Goal: Task Accomplishment & Management: Use online tool/utility

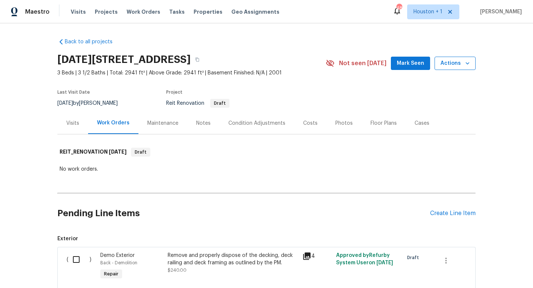
click at [453, 57] on button "Actions" at bounding box center [455, 64] width 41 height 14
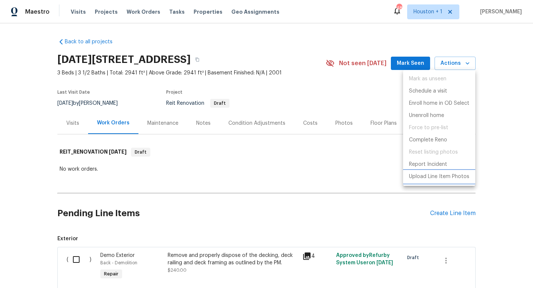
click at [432, 174] on p "Upload Line Item Photos" at bounding box center [439, 177] width 60 height 8
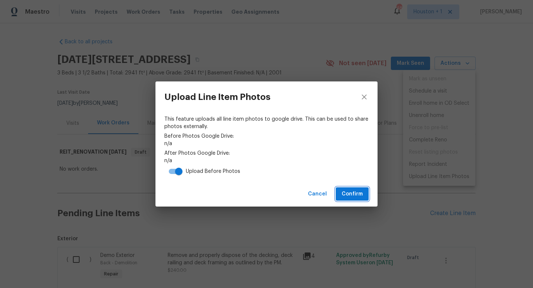
click at [351, 190] on span "Confirm" at bounding box center [352, 194] width 21 height 9
click at [348, 187] on button "Confirm" at bounding box center [352, 194] width 33 height 14
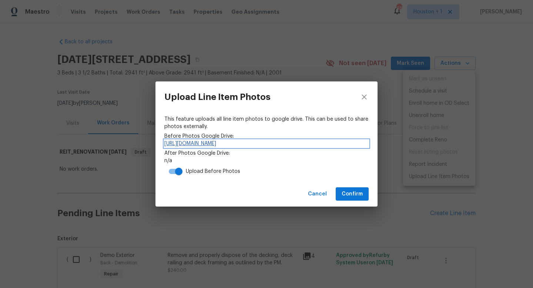
click at [311, 144] on link "https://drive.google.com/drive/folders/1lDNeeS-p58Uk4n6K4qWwo0JAoN5NEwfv" at bounding box center [266, 143] width 204 height 7
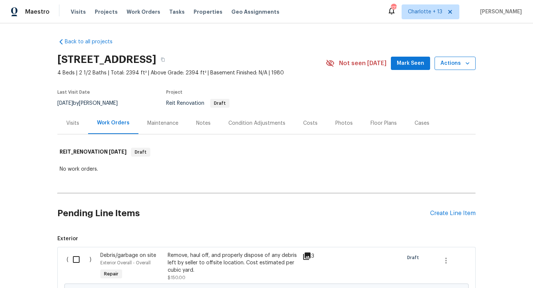
click at [447, 66] on span "Actions" at bounding box center [455, 63] width 29 height 9
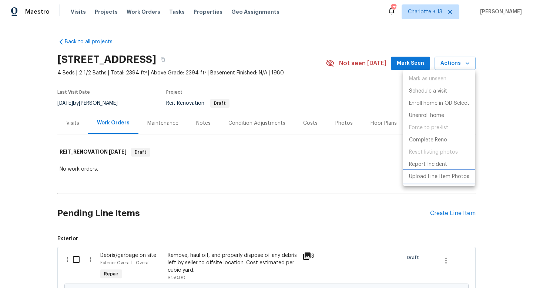
click at [426, 176] on p "Upload Line Item Photos" at bounding box center [439, 177] width 60 height 8
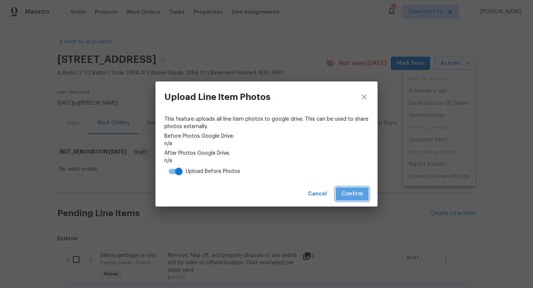
click at [351, 198] on button "Confirm" at bounding box center [352, 194] width 33 height 14
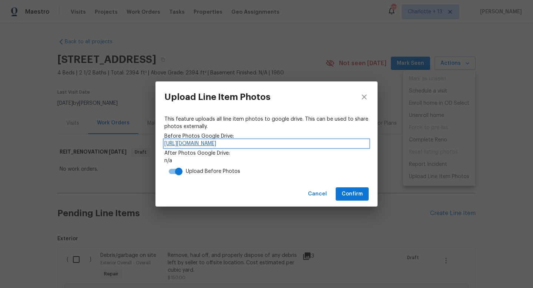
click at [326, 145] on link "https://drive.google.com/drive/folders/1EBp5dk5XKa2M6ZPqpq6Qq8ZO3CKv13OH" at bounding box center [266, 143] width 204 height 7
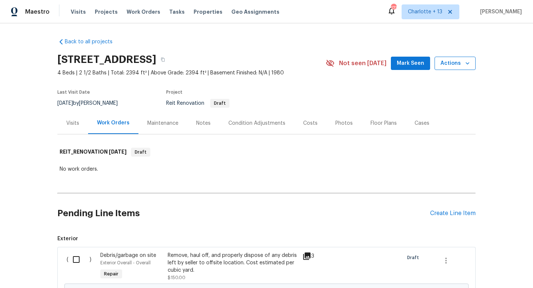
click at [453, 69] on button "Actions" at bounding box center [455, 64] width 41 height 14
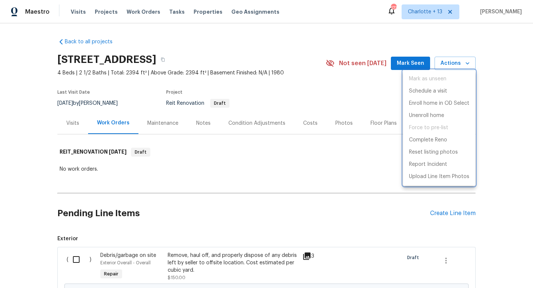
click at [453, 64] on div at bounding box center [266, 144] width 533 height 288
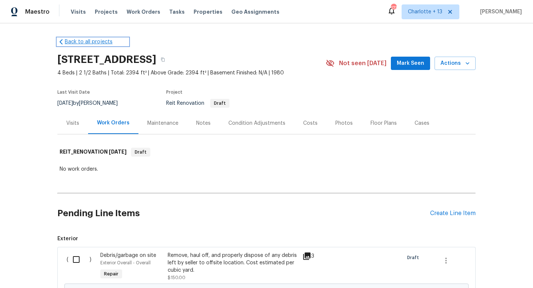
click at [92, 39] on link "Back to all projects" at bounding box center [92, 41] width 71 height 7
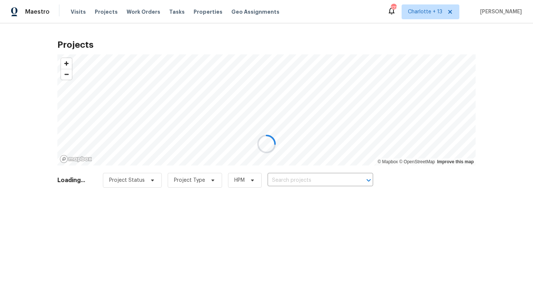
click at [287, 181] on div at bounding box center [266, 144] width 533 height 288
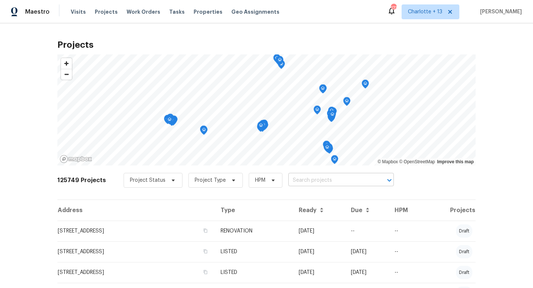
click at [289, 179] on input "text" at bounding box center [330, 180] width 85 height 11
type input "15818"
click at [439, 21] on div "Maestro Visits Projects Work Orders Tasks Properties Geo Assignments 173 Charlo…" at bounding box center [266, 11] width 533 height 23
click at [439, 14] on span "Charlotte + 13" at bounding box center [425, 11] width 34 height 7
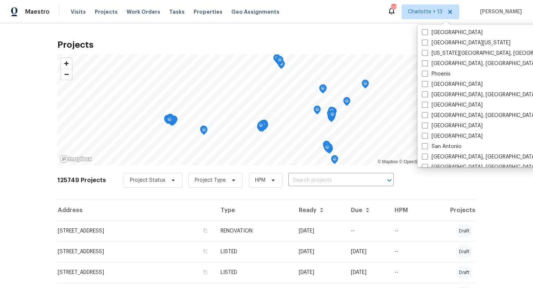
scroll to position [437, 0]
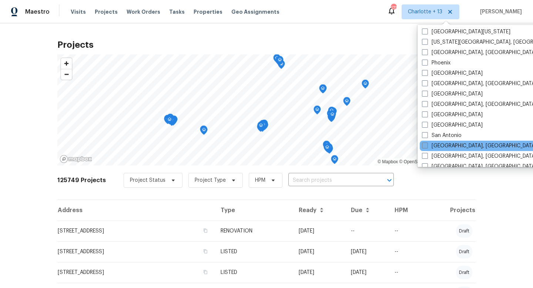
click at [441, 147] on label "[GEOGRAPHIC_DATA], [GEOGRAPHIC_DATA]" at bounding box center [479, 145] width 115 height 7
click at [427, 147] on input "[GEOGRAPHIC_DATA], [GEOGRAPHIC_DATA]" at bounding box center [424, 144] width 5 height 5
checkbox input "true"
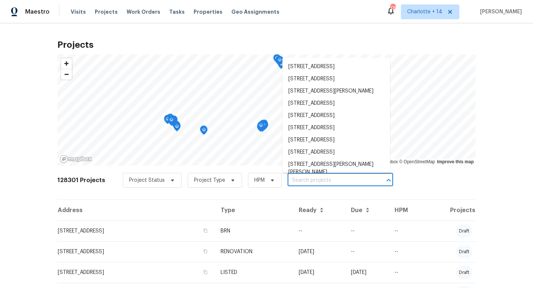
click at [326, 179] on input "text" at bounding box center [330, 180] width 85 height 11
paste input "46e33754-9a20-5326-9df6-3e3372934cbe"
type input "46e33754-9a20-5326-9df6-3e3372934cbe"
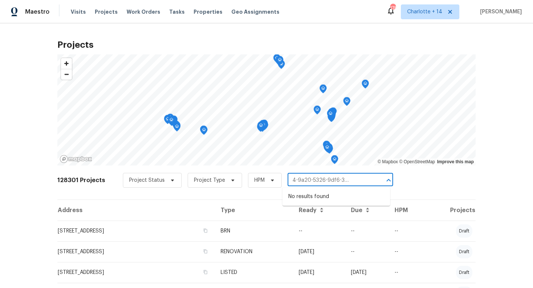
click at [326, 179] on input "46e33754-9a20-5326-9df6-3e3372934cbe" at bounding box center [330, 180] width 85 height 11
type input "15818"
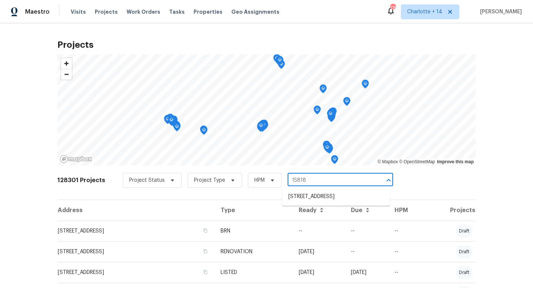
click at [373, 190] on ul "[STREET_ADDRESS]" at bounding box center [337, 197] width 108 height 18
click at [369, 199] on li "[STREET_ADDRESS]" at bounding box center [337, 197] width 108 height 12
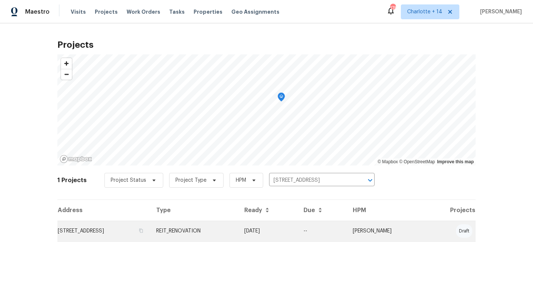
click at [150, 230] on td "[STREET_ADDRESS]" at bounding box center [103, 231] width 93 height 21
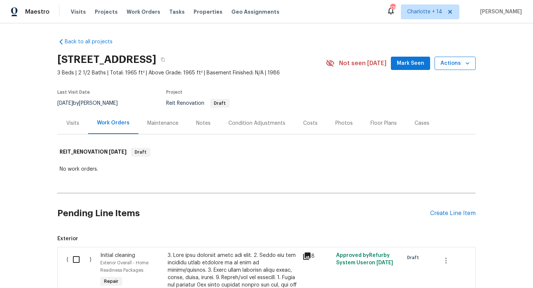
click at [466, 64] on icon "button" at bounding box center [467, 63] width 7 height 7
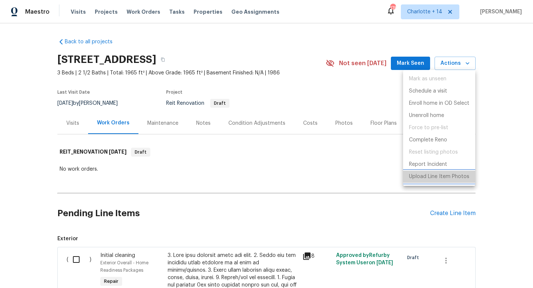
click at [432, 175] on p "Upload Line Item Photos" at bounding box center [439, 177] width 60 height 8
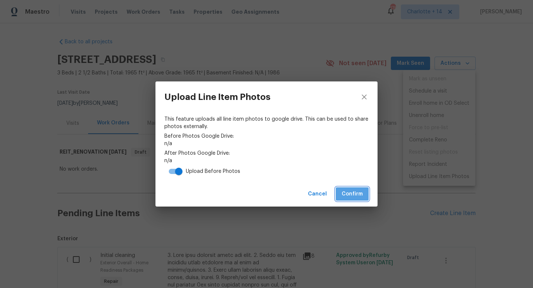
click at [346, 197] on span "Confirm" at bounding box center [352, 194] width 21 height 9
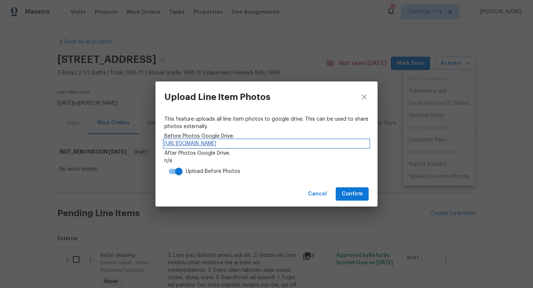
click at [330, 146] on link "[URL][DOMAIN_NAME]" at bounding box center [266, 143] width 204 height 7
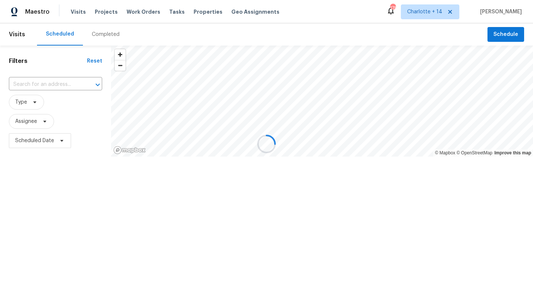
click at [452, 11] on div at bounding box center [266, 144] width 533 height 288
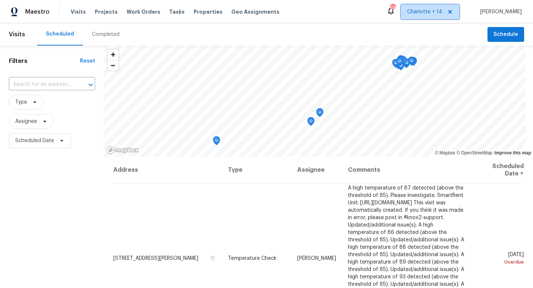
click at [442, 14] on span "Charlotte + 14" at bounding box center [424, 11] width 35 height 7
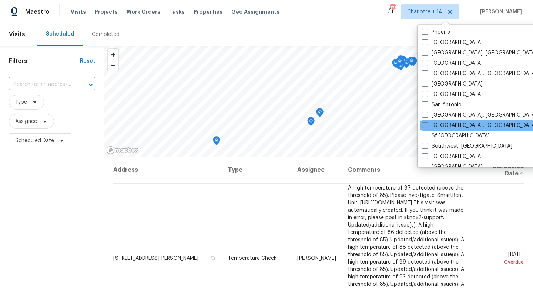
scroll to position [486, 0]
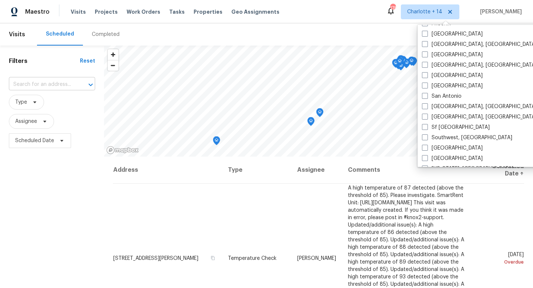
click at [50, 82] on input "text" at bounding box center [42, 84] width 66 height 11
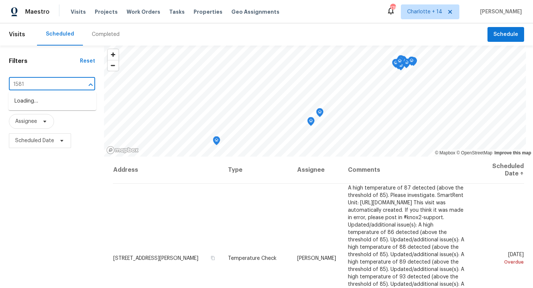
type input "15818"
click at [49, 104] on li "[STREET_ADDRESS]" at bounding box center [53, 101] width 88 height 12
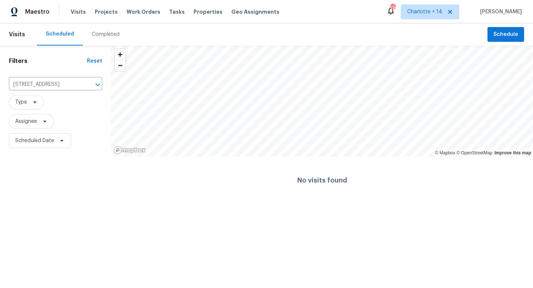
click at [103, 16] on div "Visits Projects Work Orders Tasks Properties Geo Assignments" at bounding box center [180, 11] width 218 height 15
click at [103, 8] on span "Projects" at bounding box center [106, 11] width 23 height 7
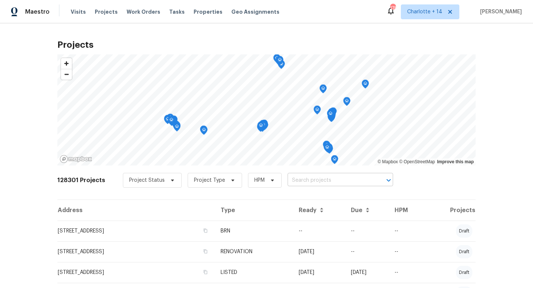
click at [293, 182] on input "text" at bounding box center [330, 180] width 85 height 11
type input "15818"
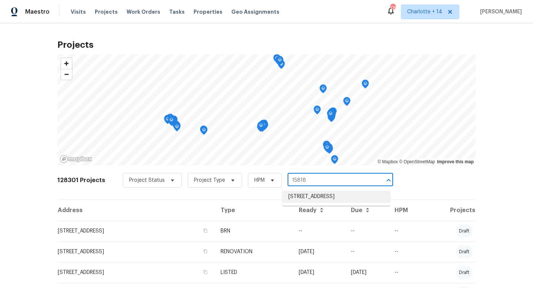
click at [299, 203] on li "[STREET_ADDRESS]" at bounding box center [337, 197] width 108 height 12
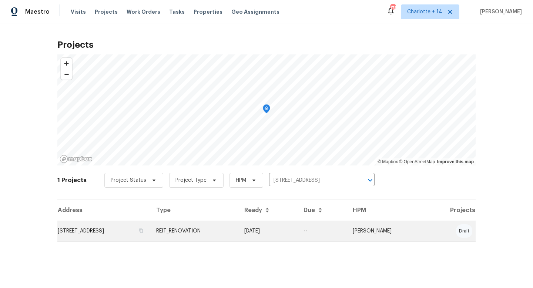
click at [150, 231] on td "[STREET_ADDRESS]" at bounding box center [103, 231] width 93 height 21
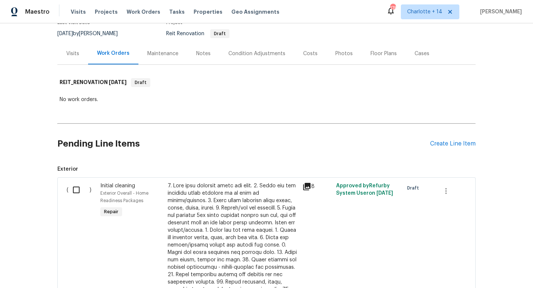
scroll to position [81, 0]
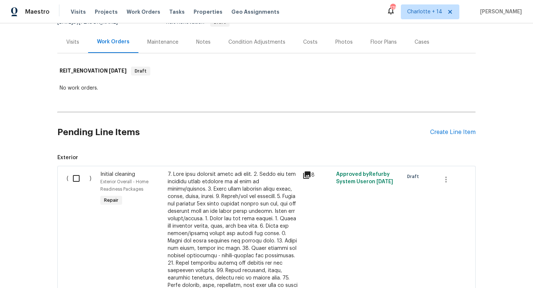
click at [313, 173] on div "8" at bounding box center [316, 175] width 29 height 9
click at [310, 174] on icon at bounding box center [306, 174] width 7 height 7
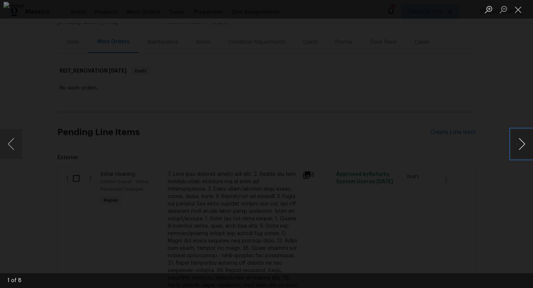
click at [520, 140] on button "Next image" at bounding box center [522, 144] width 22 height 30
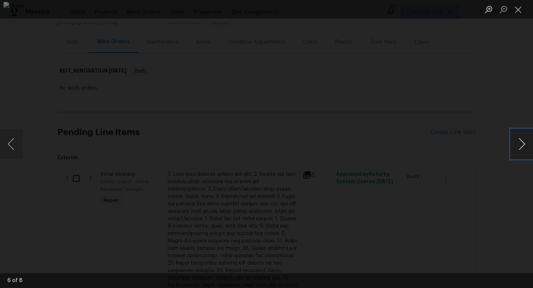
click at [520, 140] on button "Next image" at bounding box center [522, 144] width 22 height 30
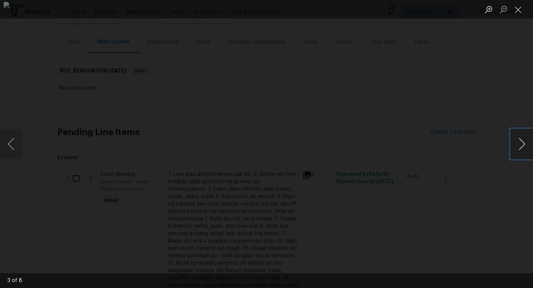
click at [520, 140] on button "Next image" at bounding box center [522, 144] width 22 height 30
click at [515, 11] on button "Close lightbox" at bounding box center [518, 9] width 15 height 13
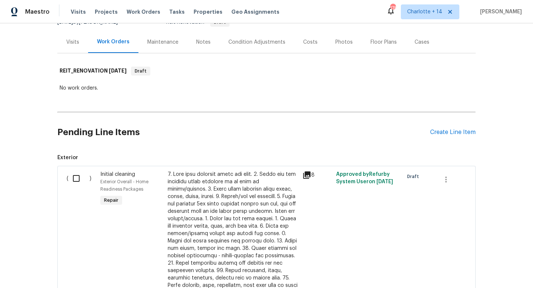
scroll to position [0, 0]
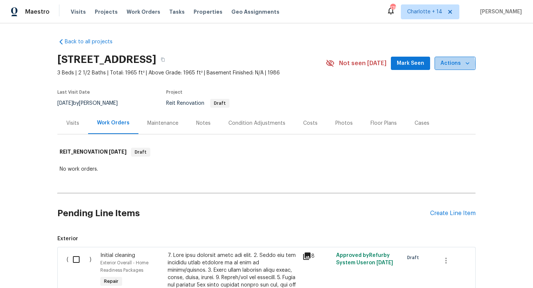
click at [450, 64] on span "Actions" at bounding box center [455, 63] width 29 height 9
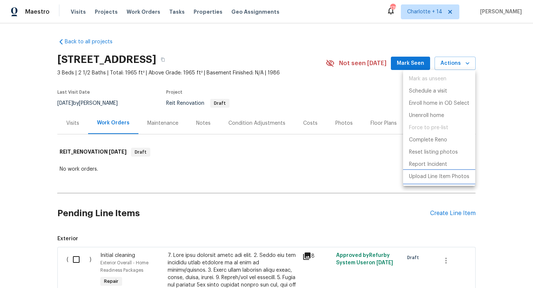
click at [432, 176] on p "Upload Line Item Photos" at bounding box center [439, 177] width 60 height 8
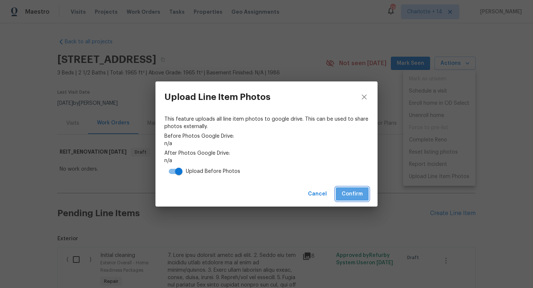
click at [340, 191] on button "Confirm" at bounding box center [352, 194] width 33 height 14
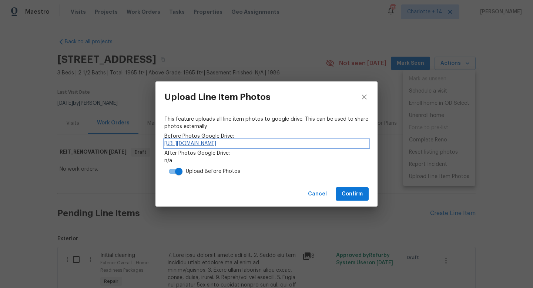
click at [256, 144] on link "[URL][DOMAIN_NAME]" at bounding box center [266, 143] width 204 height 7
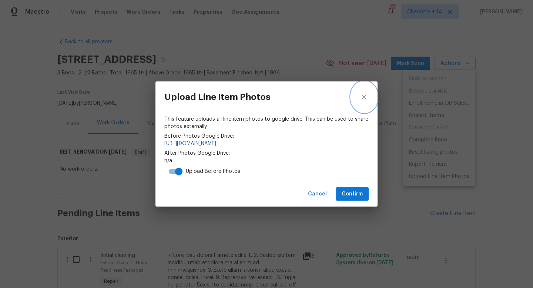
click at [366, 103] on button "close" at bounding box center [364, 96] width 27 height 31
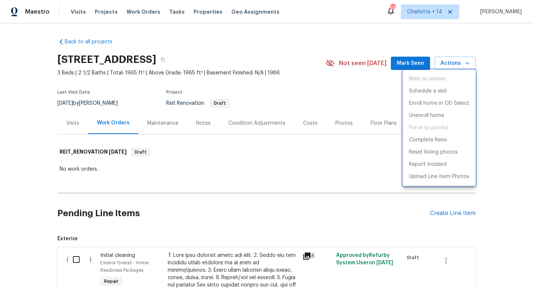
click at [204, 199] on div at bounding box center [266, 144] width 533 height 288
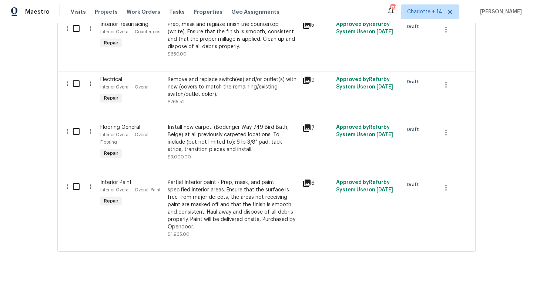
scroll to position [759, 0]
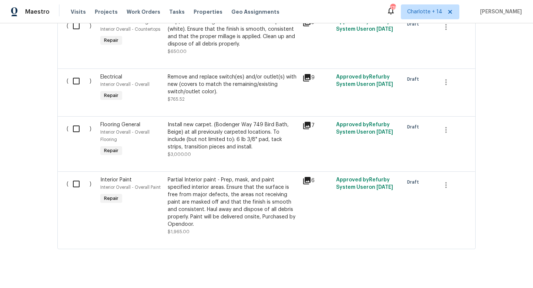
click at [309, 76] on div "9" at bounding box center [317, 88] width 34 height 34
click at [308, 73] on icon at bounding box center [306, 77] width 9 height 9
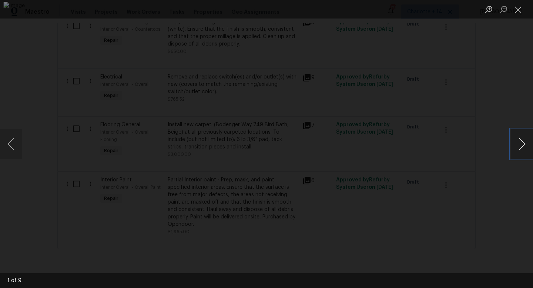
click at [520, 148] on button "Next image" at bounding box center [522, 144] width 22 height 30
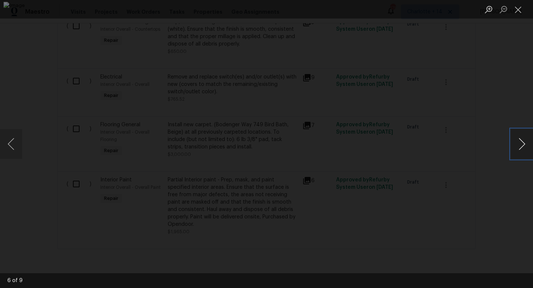
click at [520, 148] on button "Next image" at bounding box center [522, 144] width 22 height 30
click at [519, 148] on button "Next image" at bounding box center [522, 144] width 22 height 30
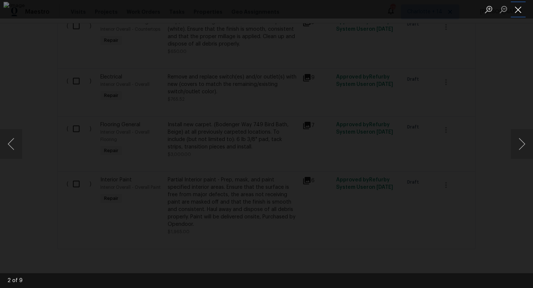
click at [518, 12] on button "Close lightbox" at bounding box center [518, 9] width 15 height 13
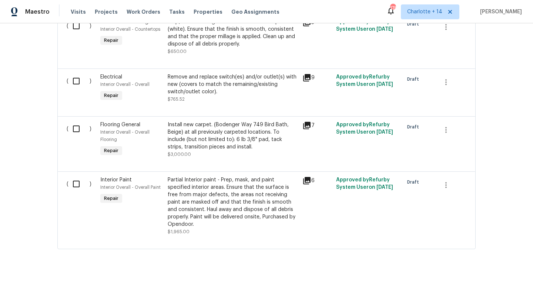
click at [314, 176] on div "6" at bounding box center [316, 180] width 29 height 9
click at [309, 177] on icon at bounding box center [306, 180] width 7 height 7
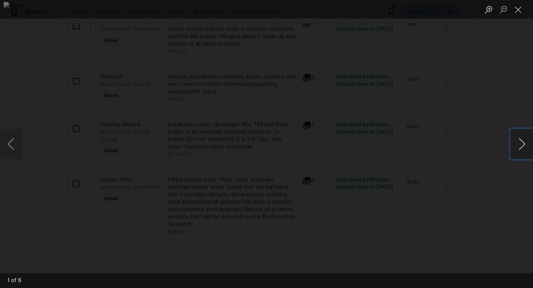
click at [527, 145] on button "Next image" at bounding box center [522, 144] width 22 height 30
click at [525, 145] on button "Next image" at bounding box center [522, 144] width 22 height 30
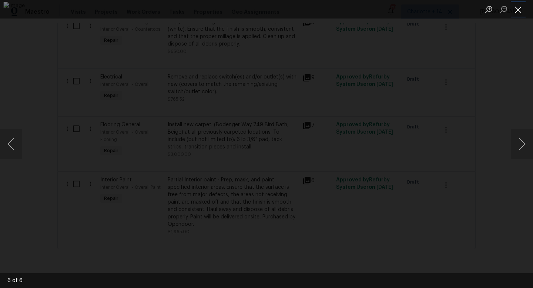
click at [520, 8] on button "Close lightbox" at bounding box center [518, 9] width 15 height 13
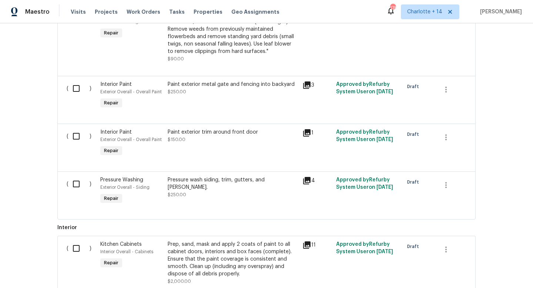
scroll to position [0, 0]
